Goal: Information Seeking & Learning: Check status

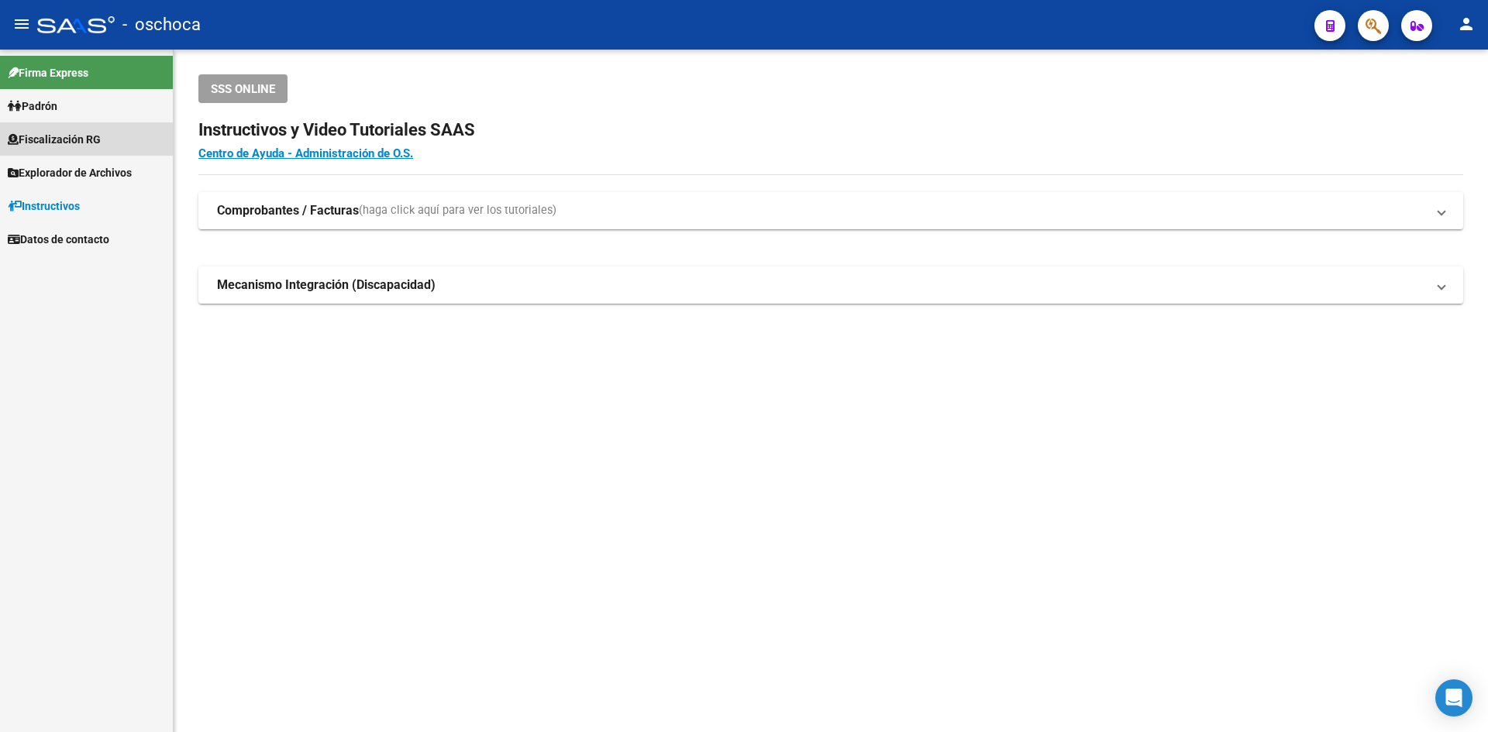
click at [103, 148] on link "Fiscalización RG" at bounding box center [86, 138] width 173 height 33
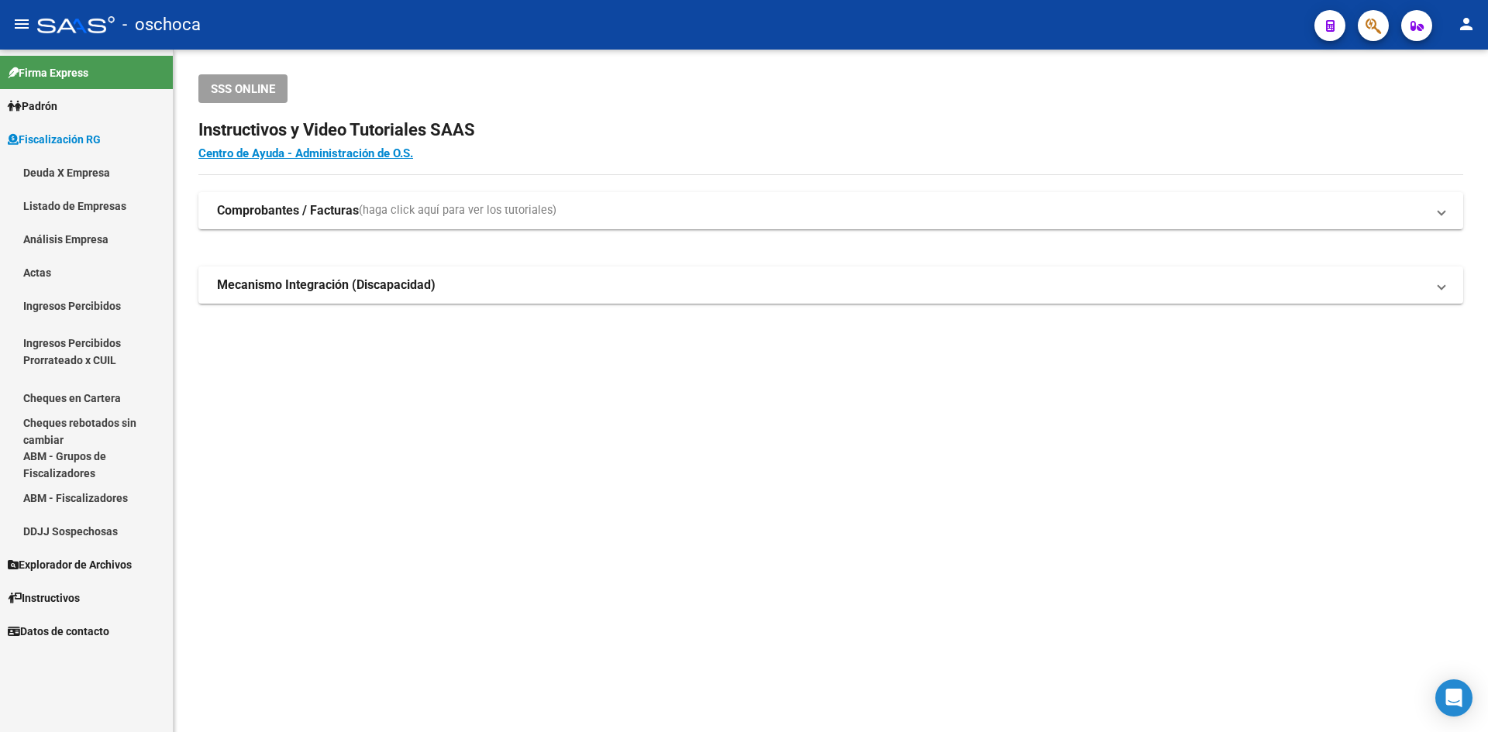
click at [86, 237] on link "Análisis Empresa" at bounding box center [86, 238] width 173 height 33
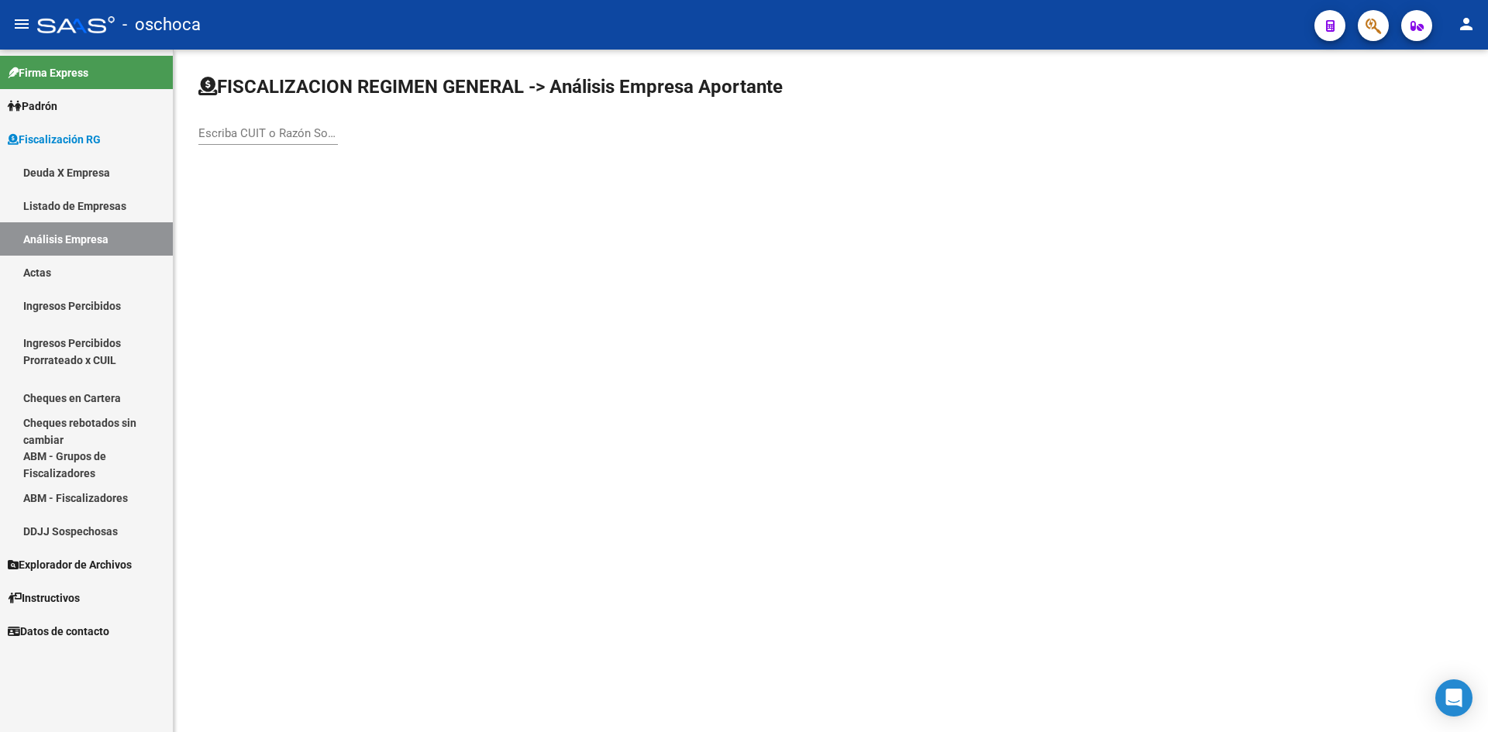
click at [236, 125] on div "Escriba CUIT o Razón Social para buscar" at bounding box center [267, 128] width 139 height 33
type input "a"
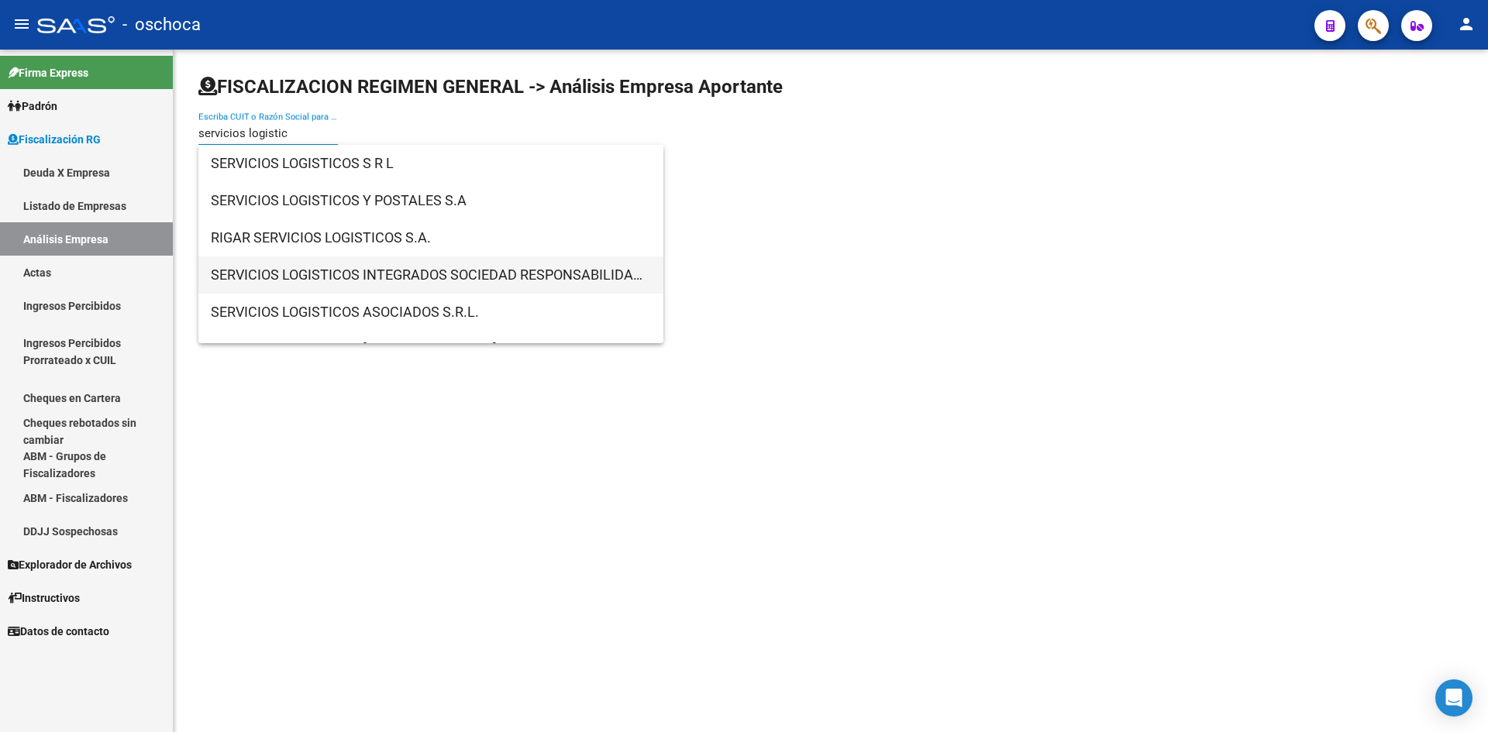
type input "servicios logistic"
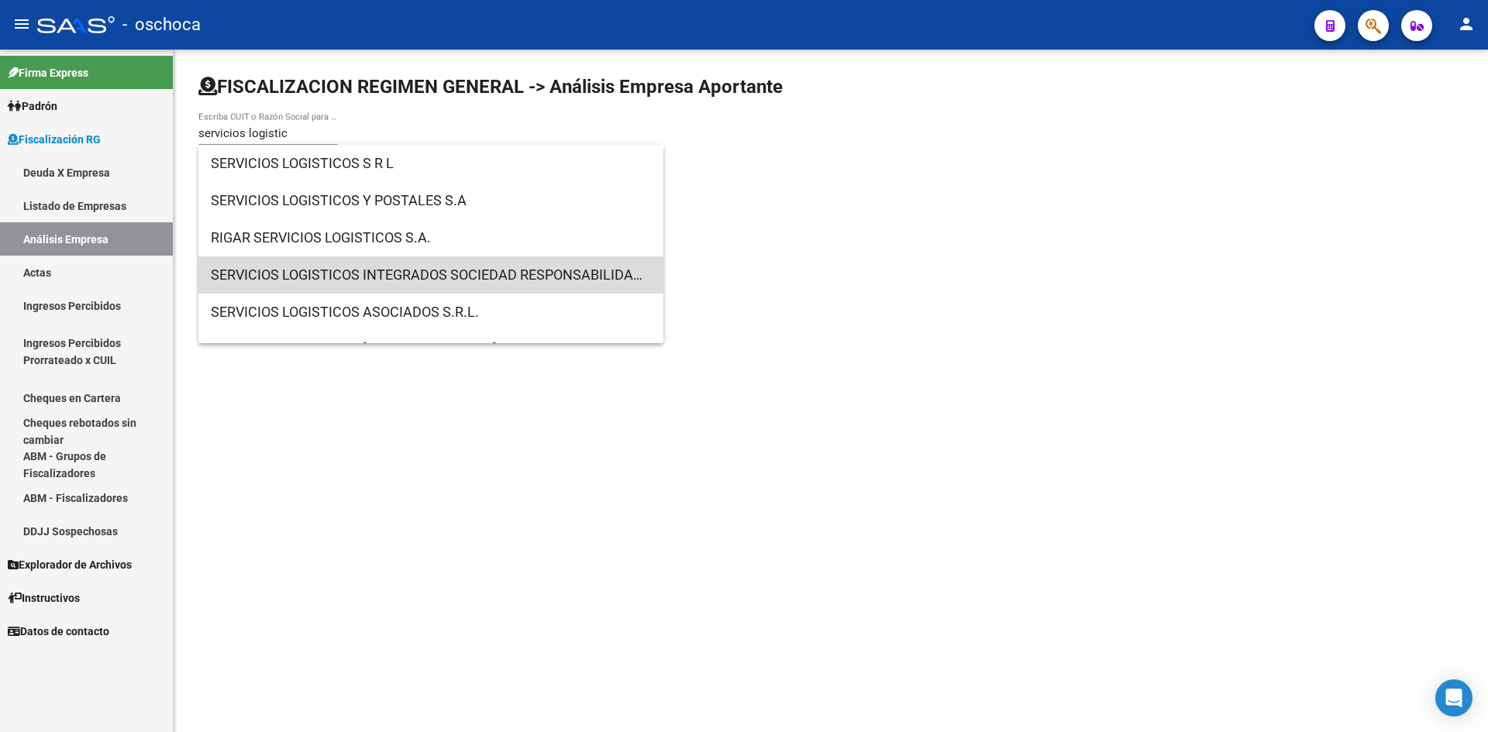
click at [456, 268] on span "SERVICIOS LOGISTICOS INTEGRADOS SOCIEDAD RESPONSABILIDAD LIMITADA" at bounding box center [431, 275] width 440 height 37
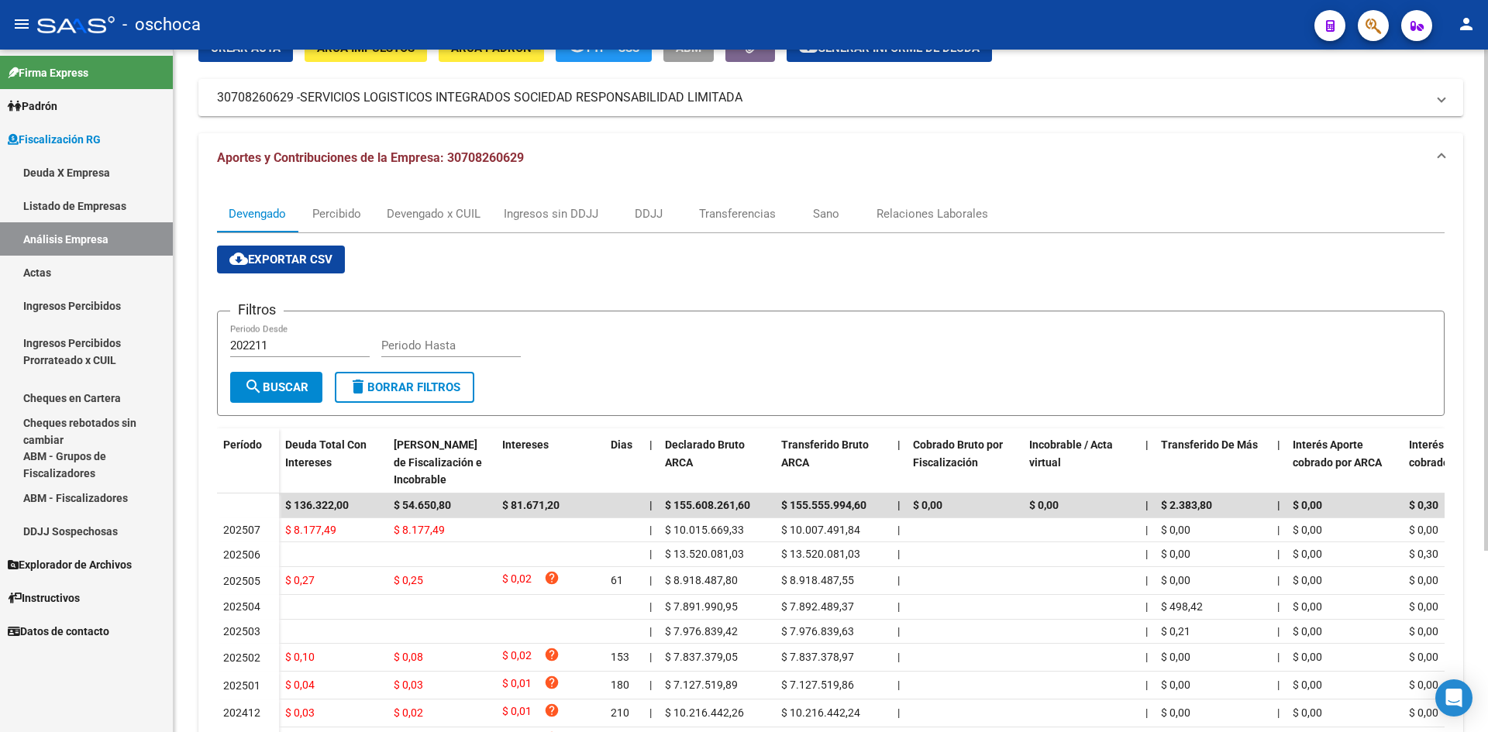
scroll to position [77, 0]
click at [640, 217] on div "DDJJ" at bounding box center [649, 214] width 28 height 17
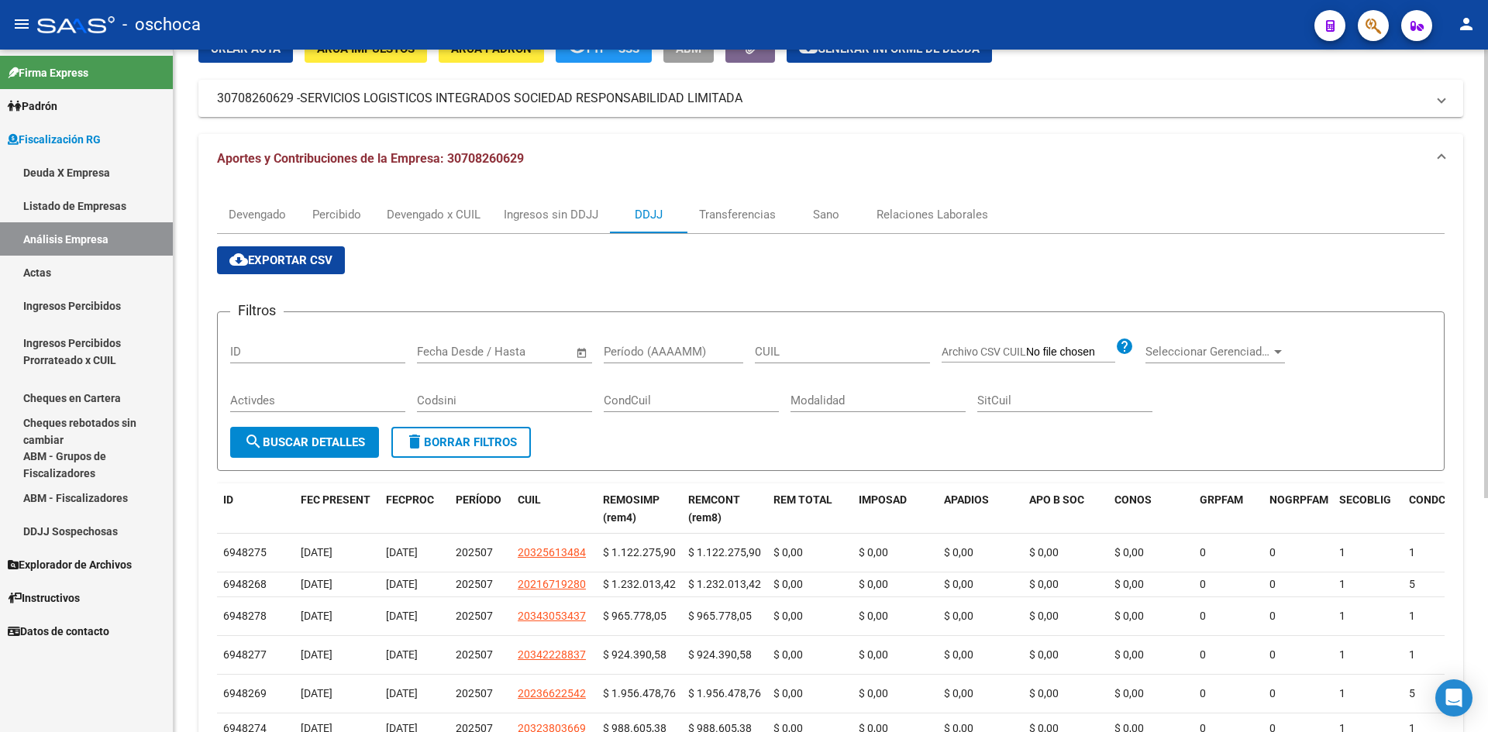
click at [652, 336] on div "Período (AAAAMM)" at bounding box center [673, 346] width 139 height 33
type input "0"
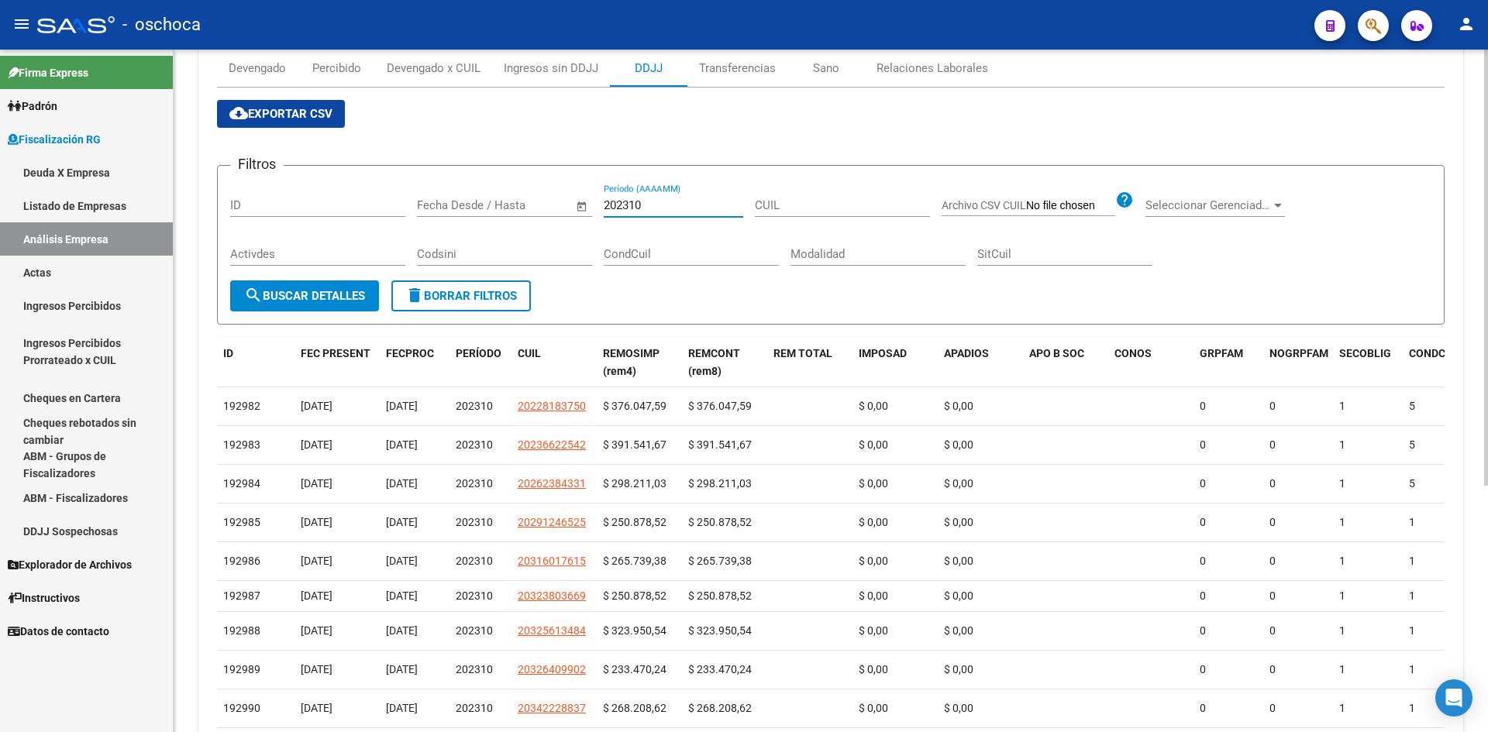
scroll to position [153, 0]
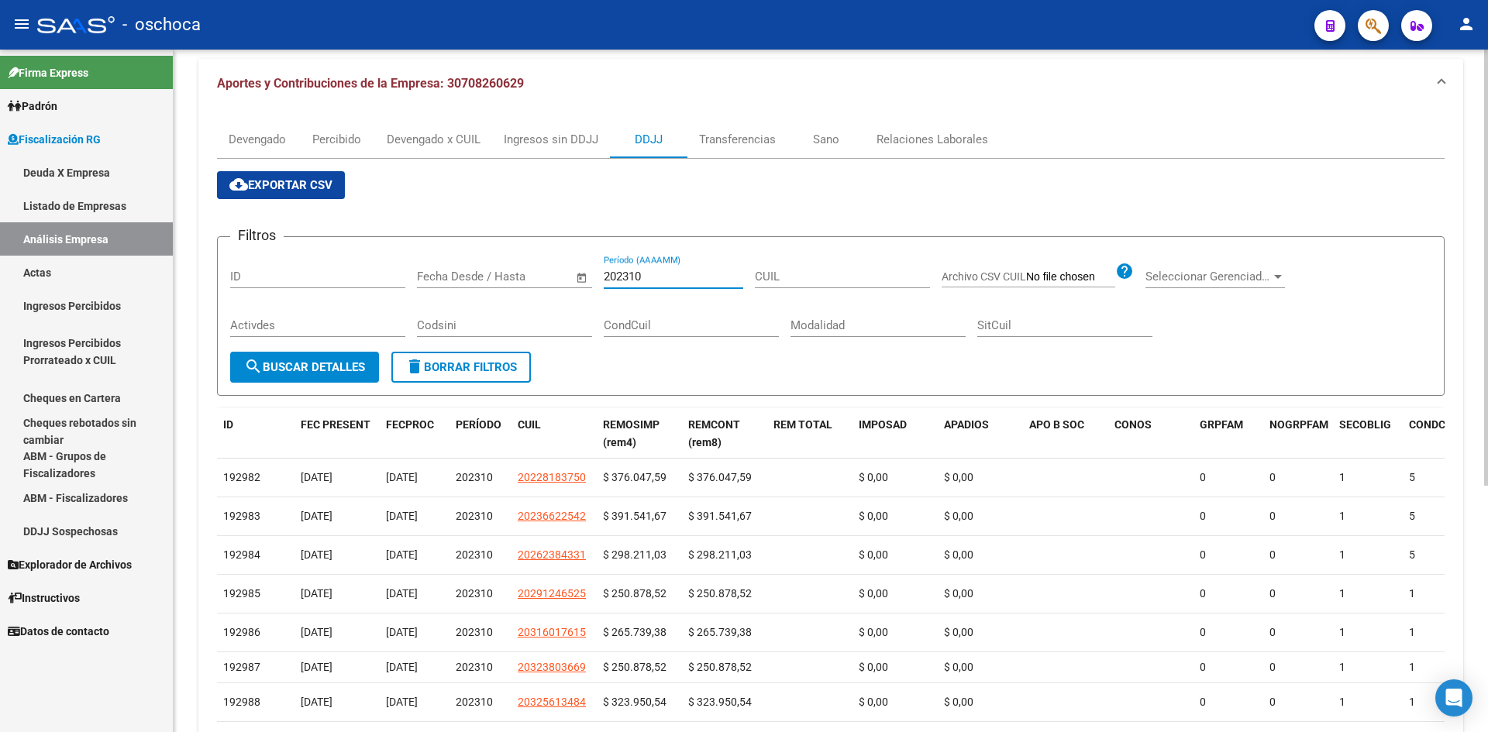
drag, startPoint x: 670, startPoint y: 274, endPoint x: 432, endPoint y: 270, distance: 237.2
click at [436, 271] on div "Filtros ID Start date – End date Fecha Desde / Hasta 202310 Período (AAAAMM) CU…" at bounding box center [830, 301] width 1201 height 102
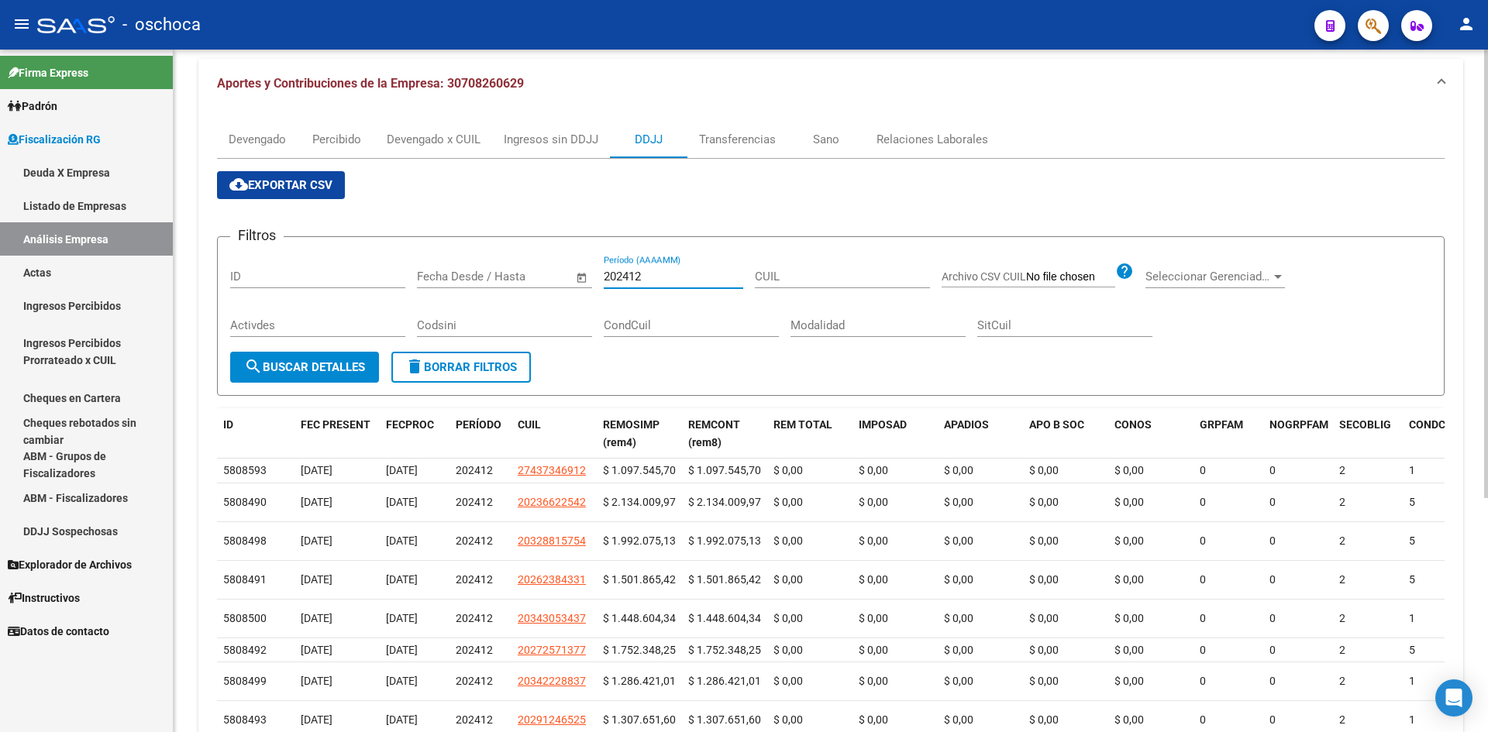
click at [673, 278] on input "202412" at bounding box center [673, 277] width 139 height 14
drag, startPoint x: 673, startPoint y: 278, endPoint x: 660, endPoint y: 278, distance: 12.4
click at [662, 278] on input "202412" at bounding box center [673, 277] width 139 height 14
click at [728, 282] on input "202412" at bounding box center [673, 277] width 139 height 14
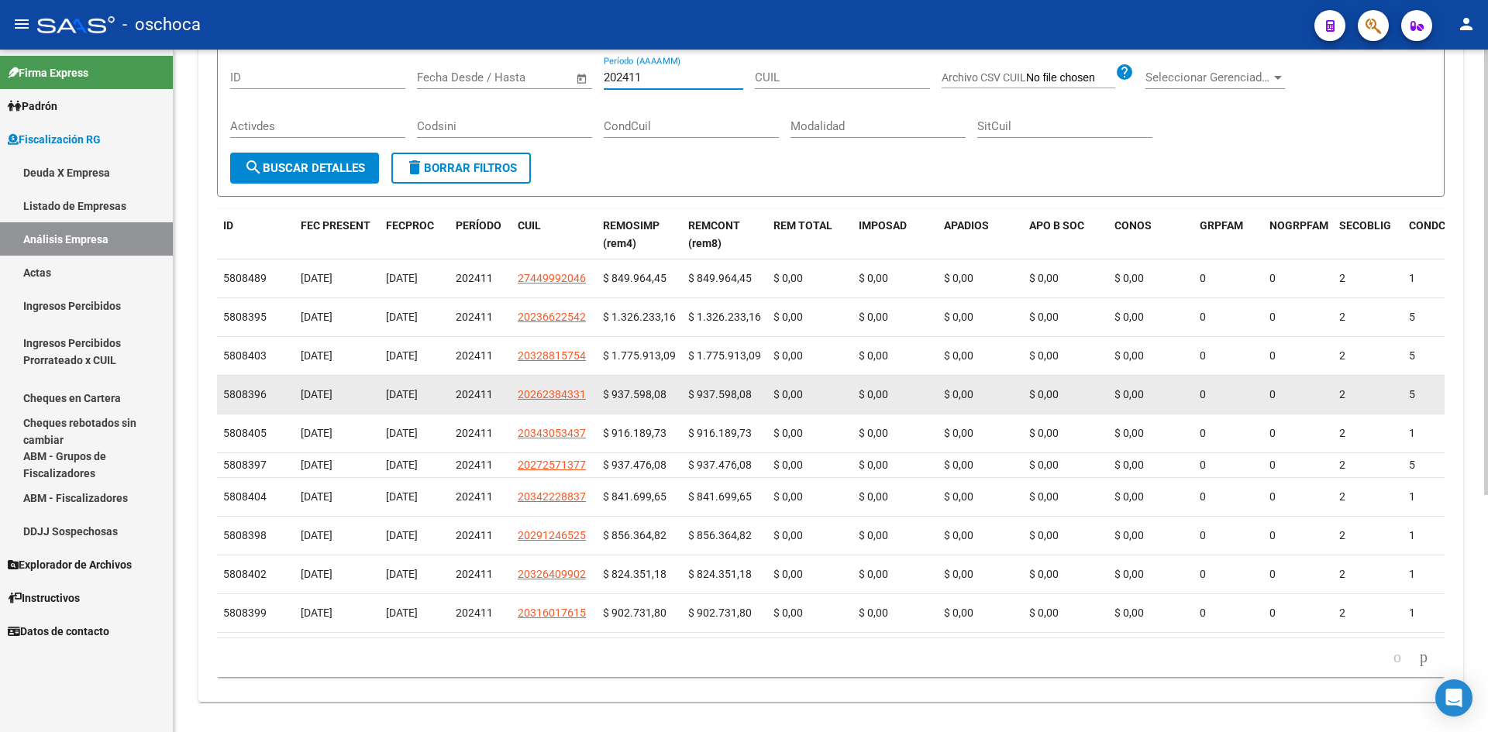
scroll to position [363, 0]
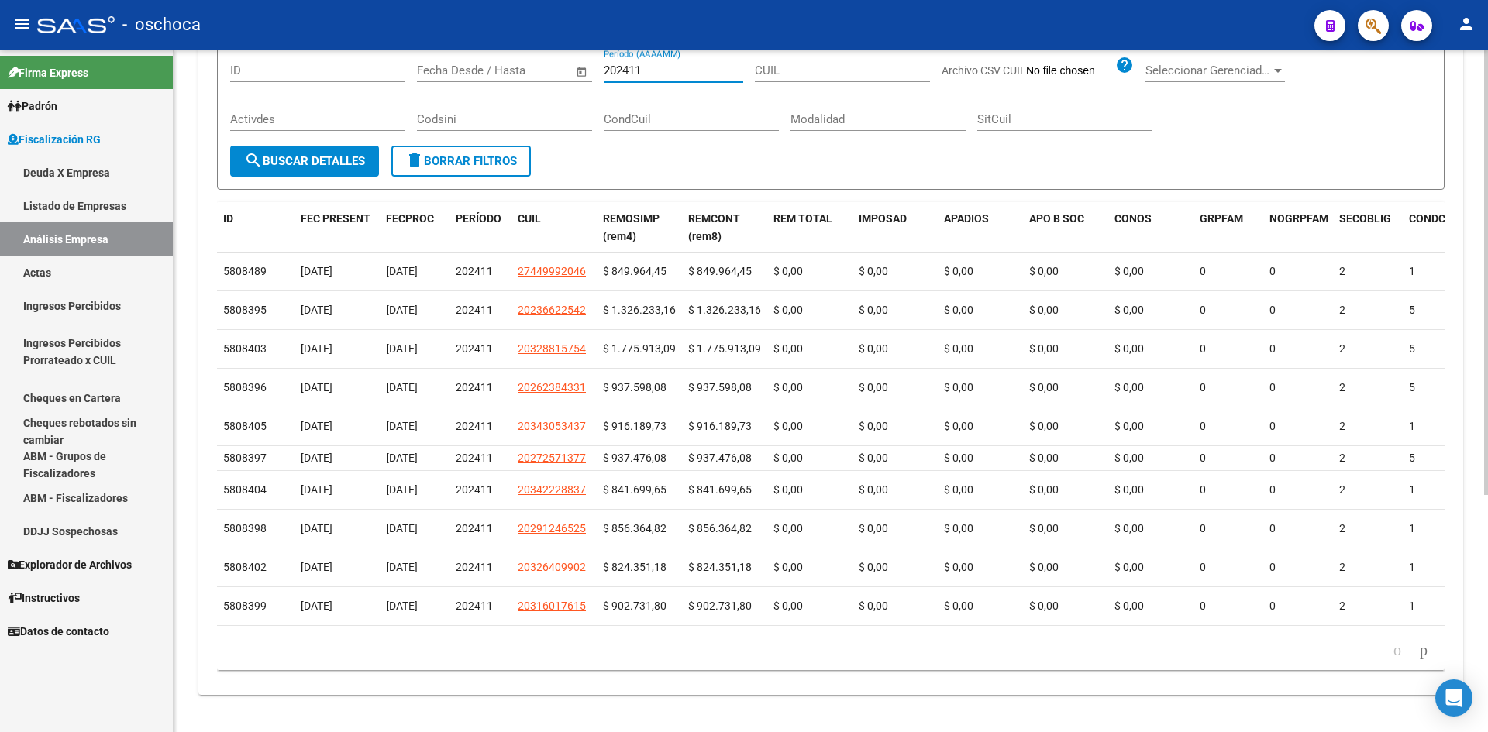
drag, startPoint x: 680, startPoint y: 63, endPoint x: 634, endPoint y: 65, distance: 45.8
click at [634, 65] on input "202411" at bounding box center [673, 71] width 139 height 14
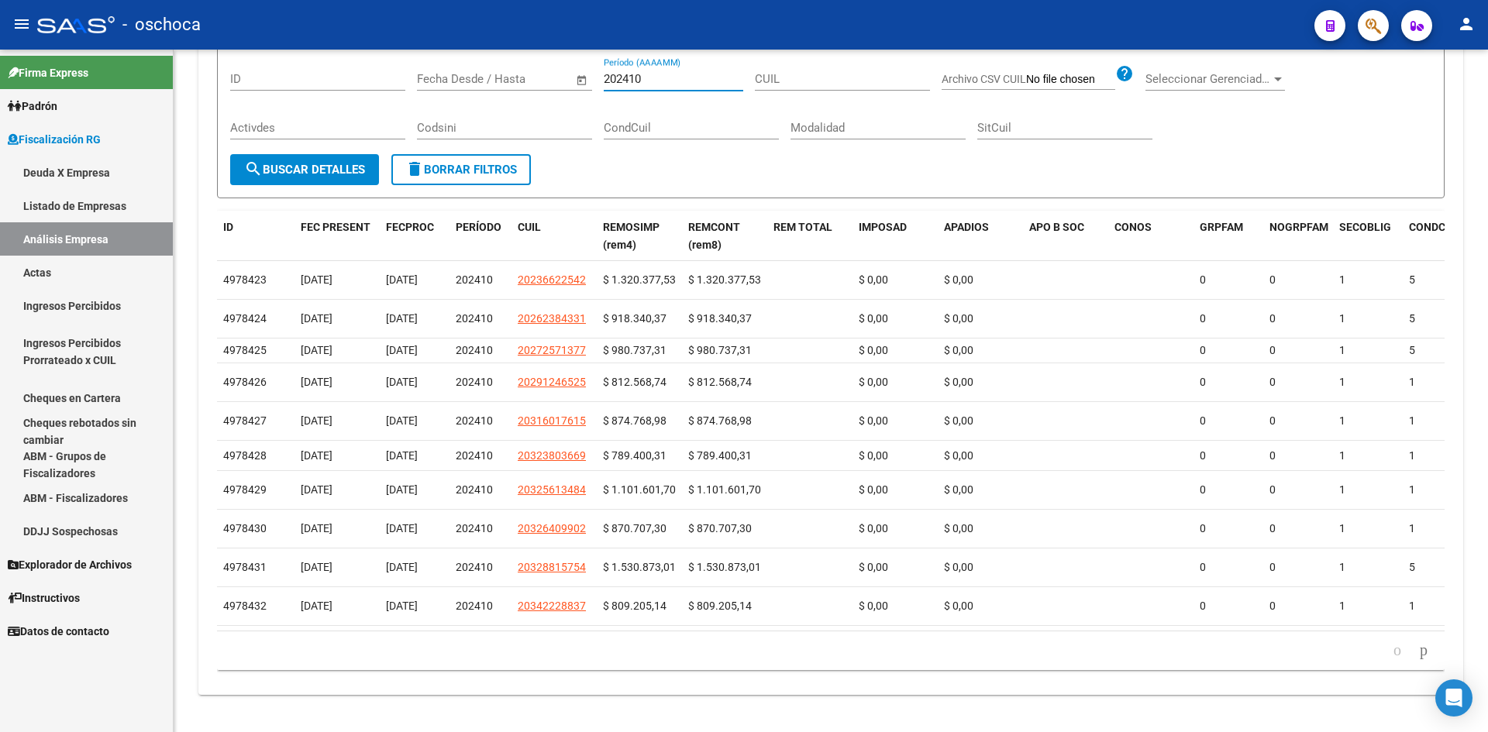
type input "202410"
